Goal: Find specific page/section: Find specific page/section

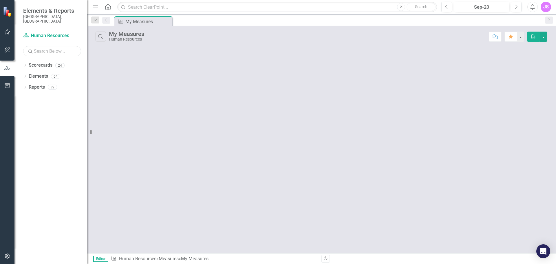
click at [51, 49] on input "text" at bounding box center [52, 51] width 58 height 10
type input "t"
type input "fill"
click at [27, 73] on div "Dropdown Elements 1" at bounding box center [55, 76] width 64 height 11
click at [25, 75] on icon "Dropdown" at bounding box center [25, 76] width 4 height 3
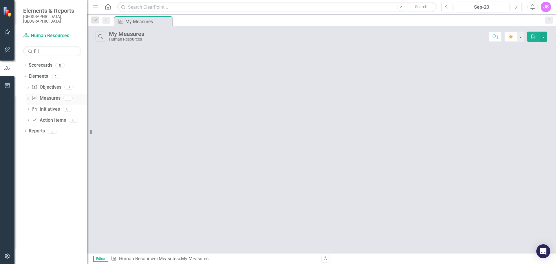
click at [42, 95] on link "Measure Measures" at bounding box center [46, 98] width 29 height 7
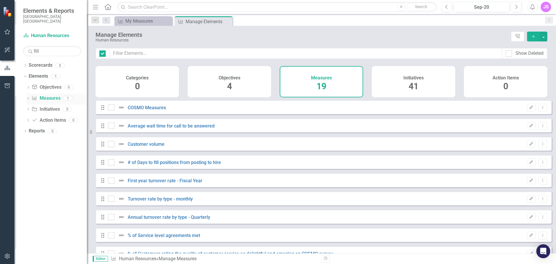
checkbox input "false"
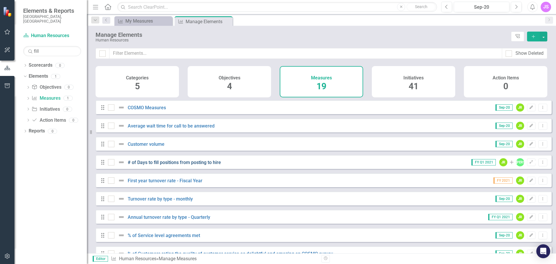
click at [194, 165] on link "# of Days to fill positions from posting to hire" at bounding box center [174, 161] width 93 height 5
